Goal: Find specific page/section: Find specific page/section

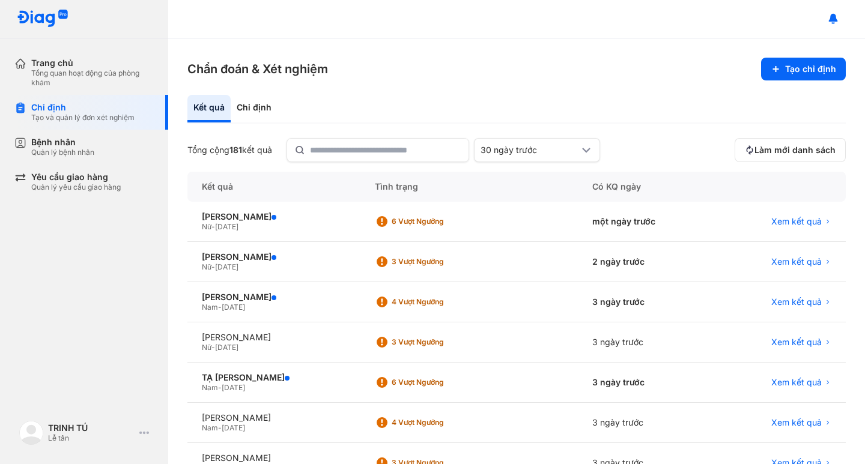
click at [215, 113] on div "Kết quả" at bounding box center [208, 109] width 43 height 28
click at [261, 101] on div "Chỉ định" at bounding box center [254, 109] width 47 height 28
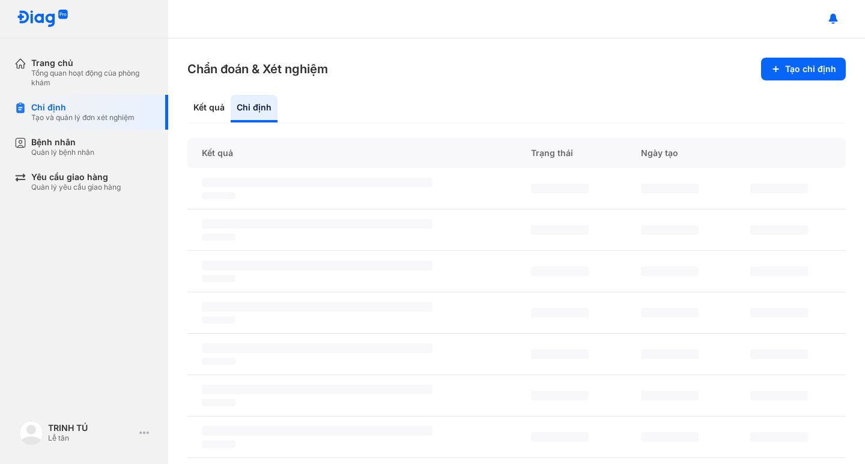
click at [261, 101] on div "Chỉ định" at bounding box center [254, 109] width 47 height 28
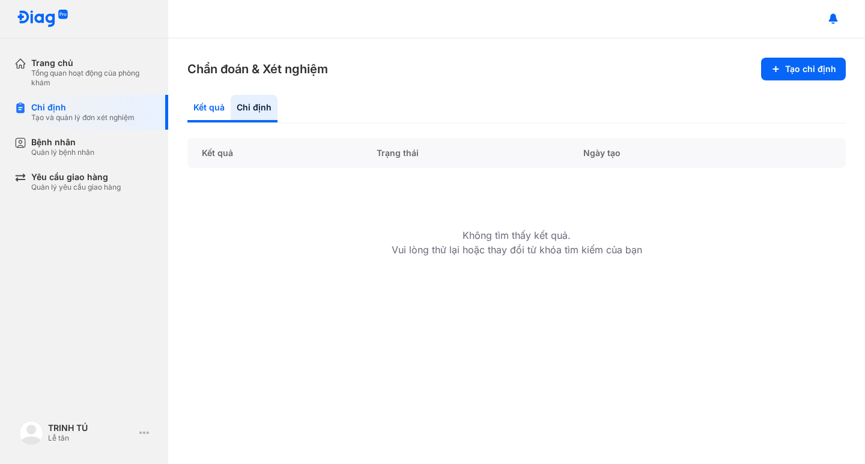
click at [231, 111] on div "Kết quả" at bounding box center [254, 109] width 47 height 28
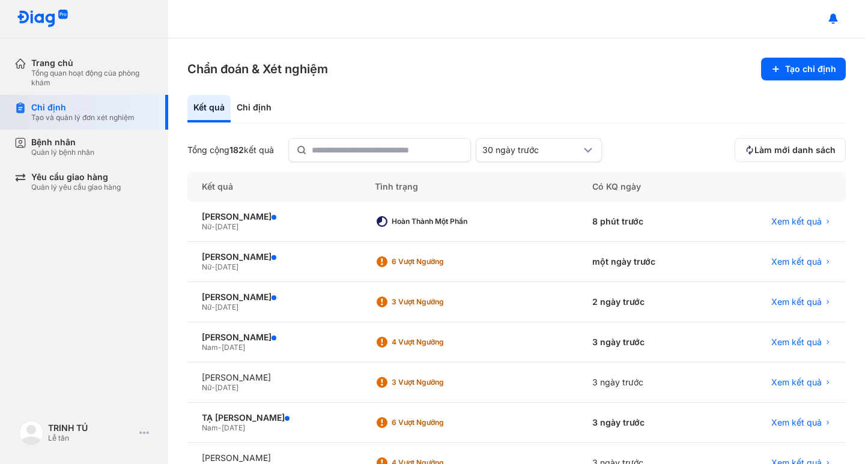
click at [55, 103] on div "Chỉ định" at bounding box center [82, 107] width 103 height 11
click at [65, 111] on div "Chỉ định" at bounding box center [82, 107] width 103 height 11
click at [65, 110] on div "Chỉ định" at bounding box center [82, 107] width 103 height 11
